Goal: Understand process/instructions

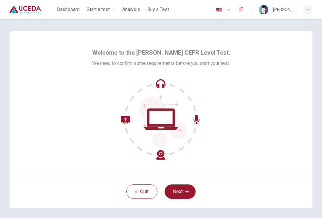
click at [187, 195] on button "Next" at bounding box center [180, 191] width 31 height 14
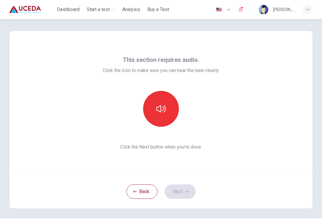
click at [164, 113] on icon "button" at bounding box center [161, 109] width 10 height 10
click at [167, 111] on button "button" at bounding box center [161, 109] width 36 height 36
click at [162, 116] on button "button" at bounding box center [161, 109] width 36 height 36
click at [180, 193] on button "Next" at bounding box center [180, 191] width 31 height 14
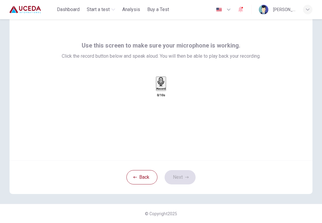
scroll to position [14, 0]
click at [164, 86] on icon "button" at bounding box center [161, 81] width 9 height 9
click at [159, 122] on h6 "Stop" at bounding box center [161, 123] width 6 height 3
click at [167, 90] on icon "button" at bounding box center [167, 90] width 0 height 0
click at [166, 86] on icon "button" at bounding box center [161, 81] width 9 height 9
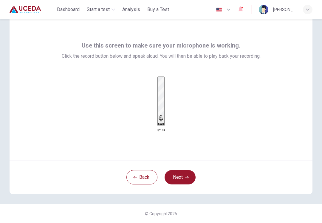
click at [162, 96] on div "Stop" at bounding box center [161, 101] width 6 height 48
click at [173, 95] on icon "button" at bounding box center [170, 93] width 3 height 4
click at [186, 178] on icon "button" at bounding box center [187, 177] width 4 height 4
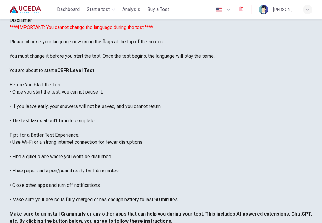
scroll to position [0, 0]
